Goal: Transaction & Acquisition: Subscribe to service/newsletter

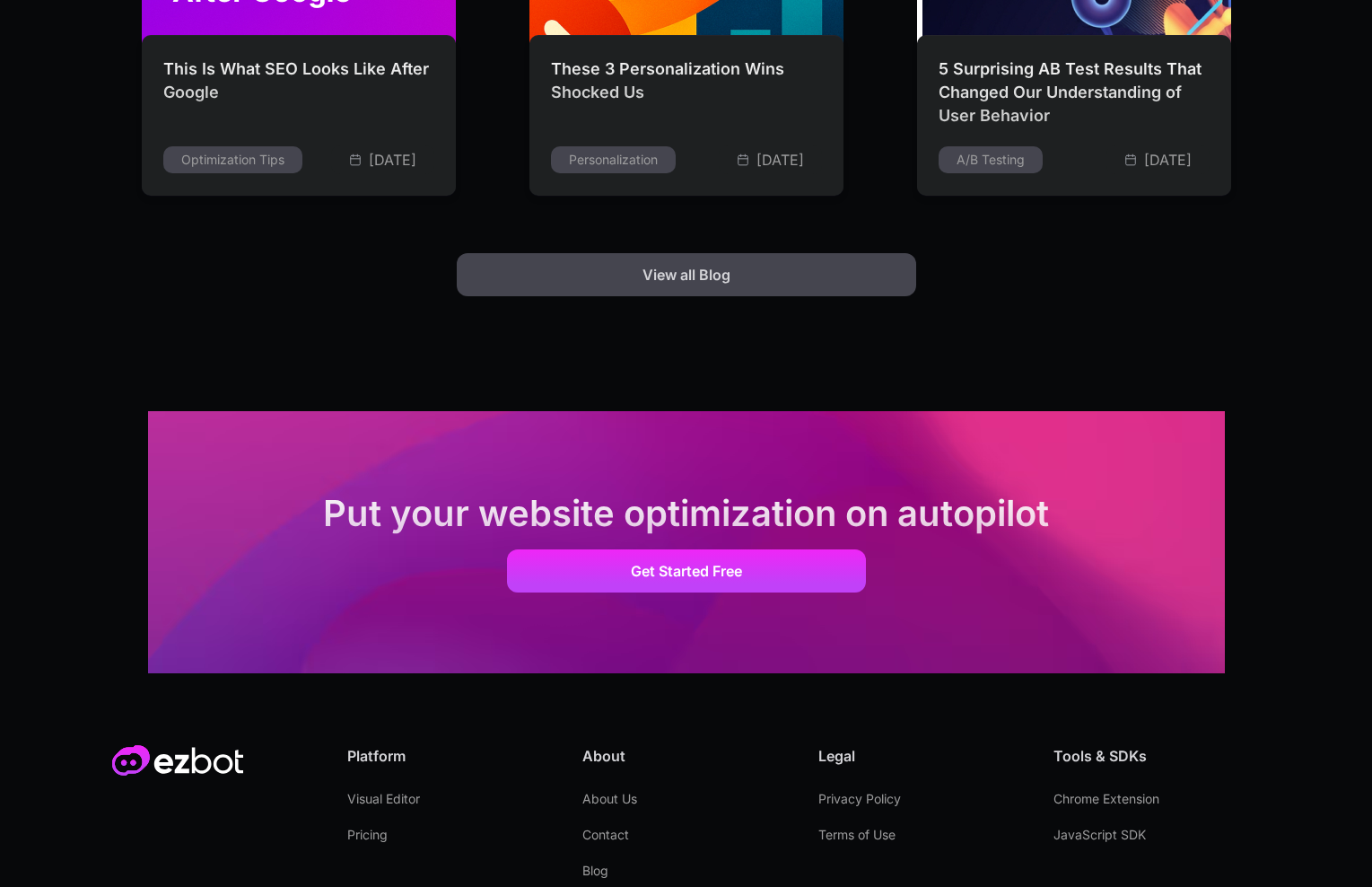
scroll to position [4993, 0]
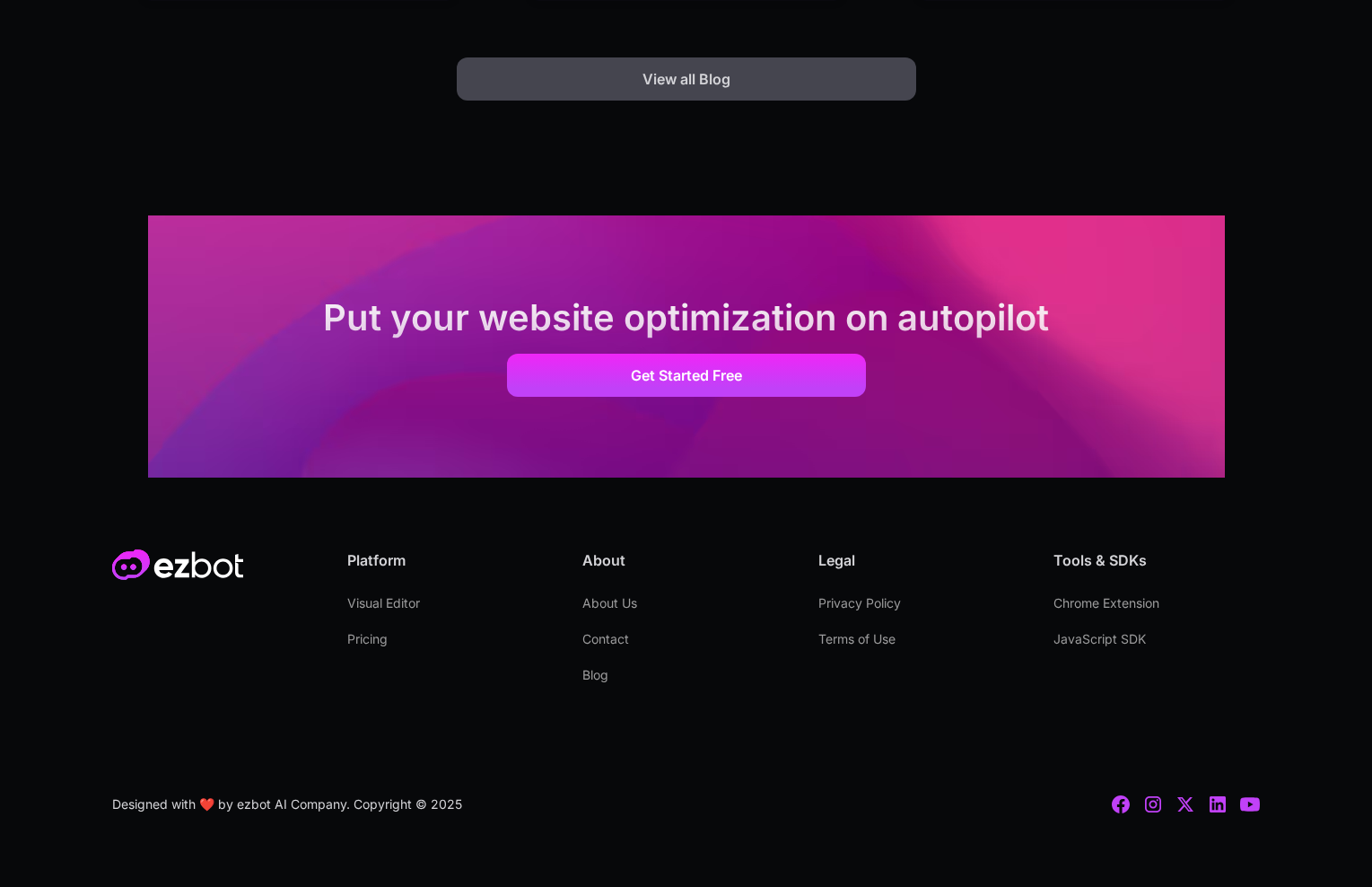
click at [361, 638] on link "Pricing" at bounding box center [368, 639] width 41 height 36
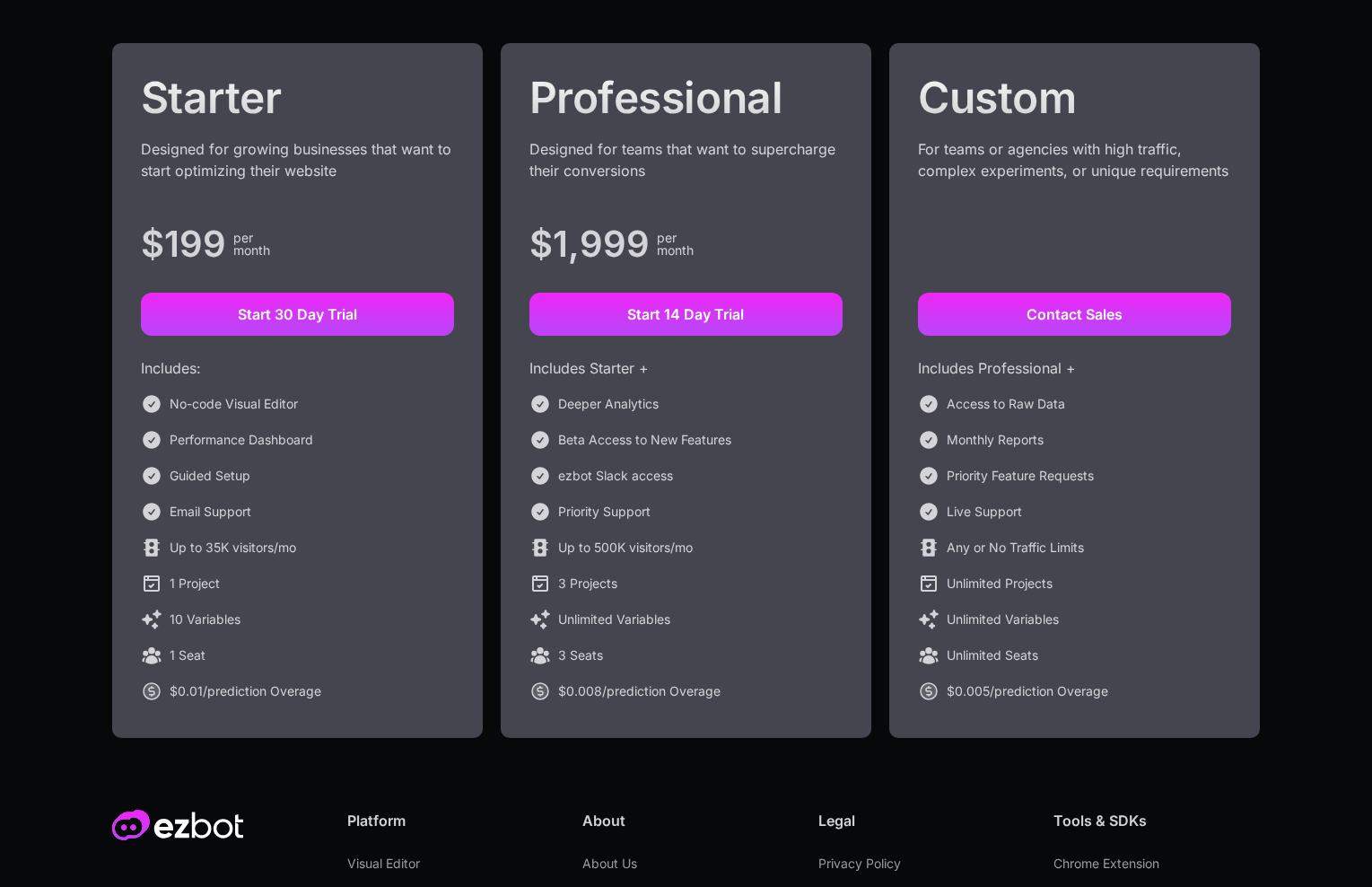
scroll to position [275, 0]
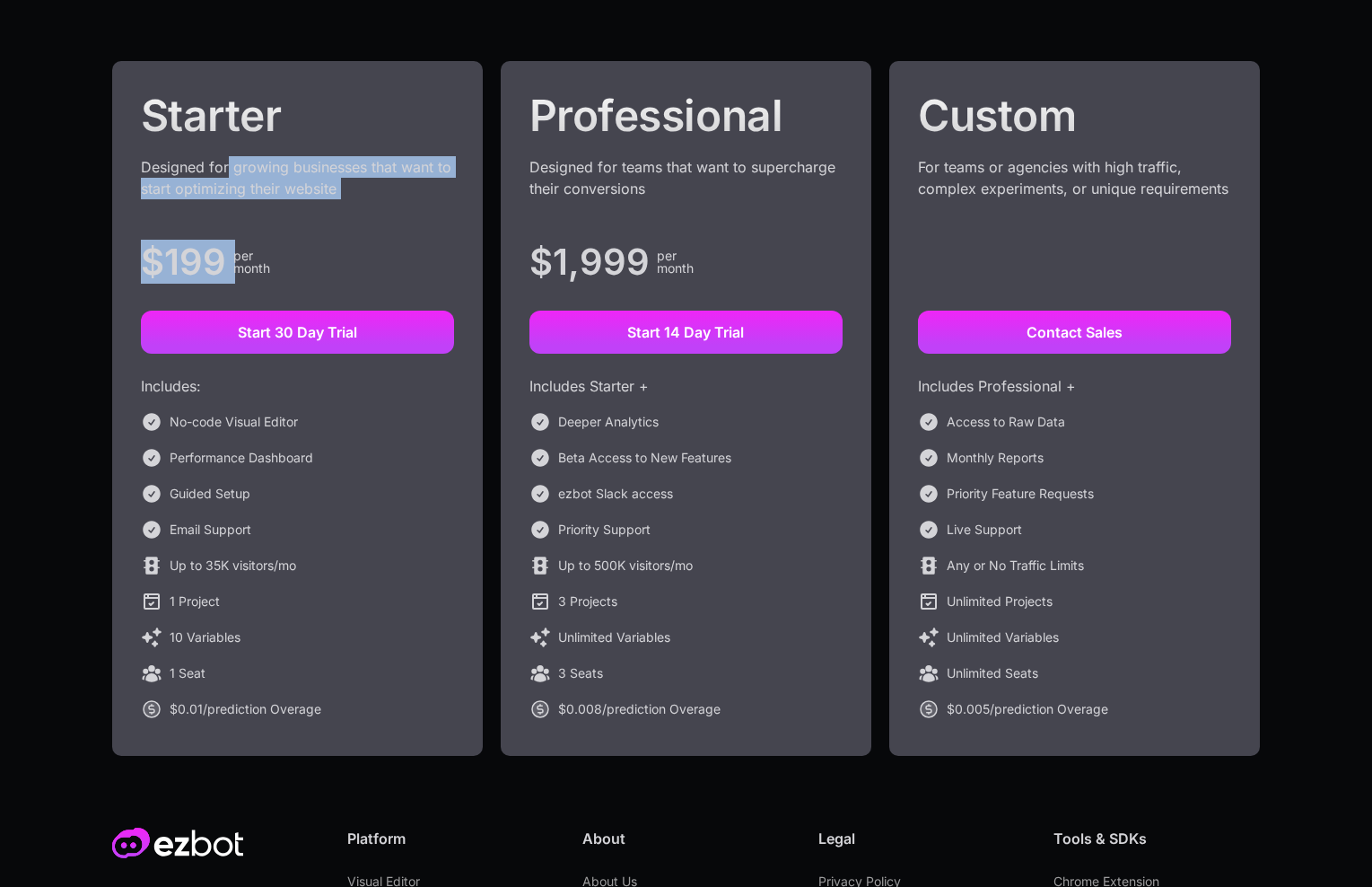
drag, startPoint x: 226, startPoint y: 175, endPoint x: 339, endPoint y: 221, distance: 122.0
click at [339, 221] on div "Starter Designed for growing businesses that want to start optimizing their web…" at bounding box center [297, 408] width 370 height 694
click at [233, 180] on div "Designed for growing businesses that want to start optimizing their website" at bounding box center [297, 189] width 313 height 65
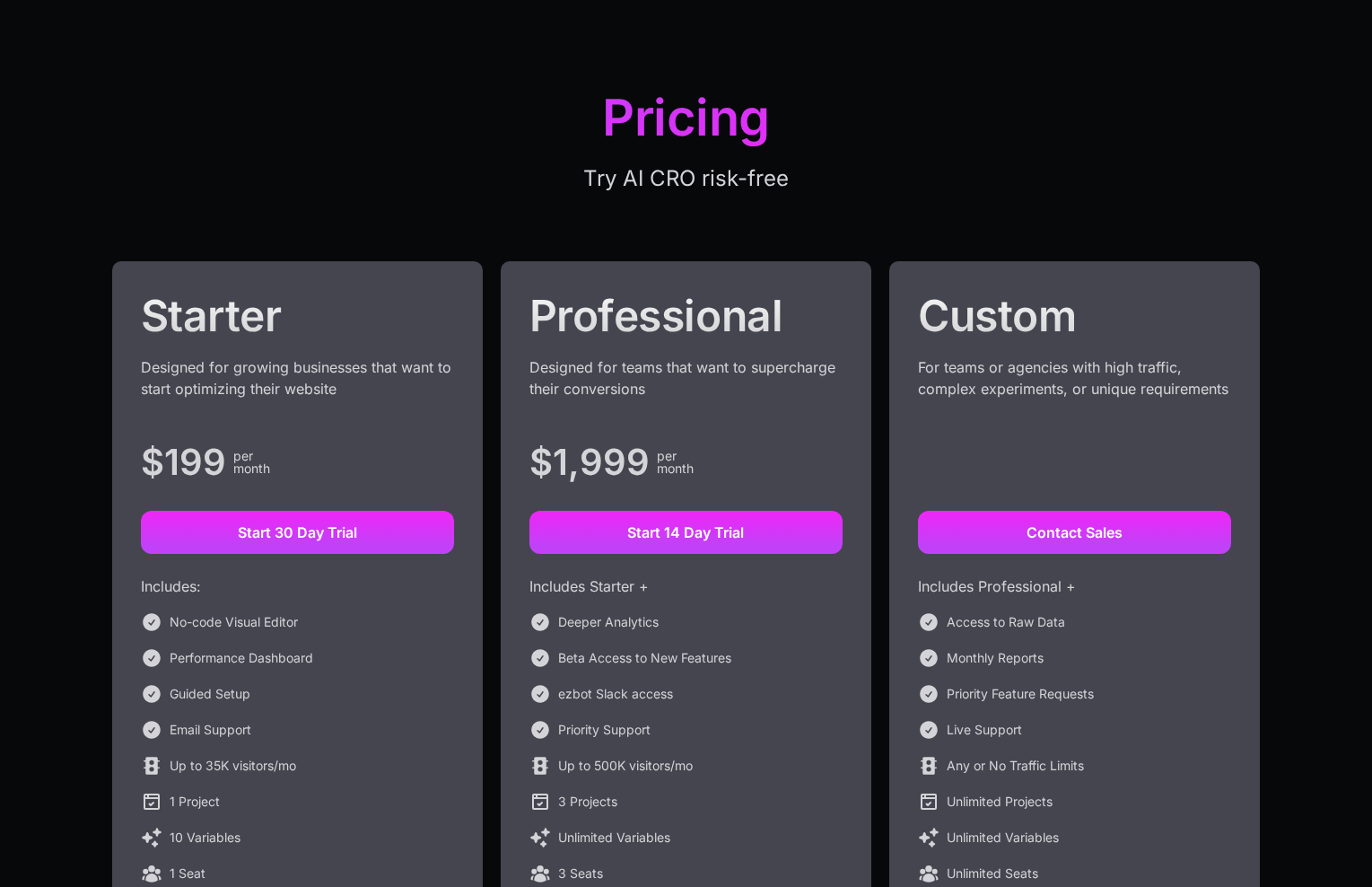
scroll to position [0, 0]
